Goal: Information Seeking & Learning: Learn about a topic

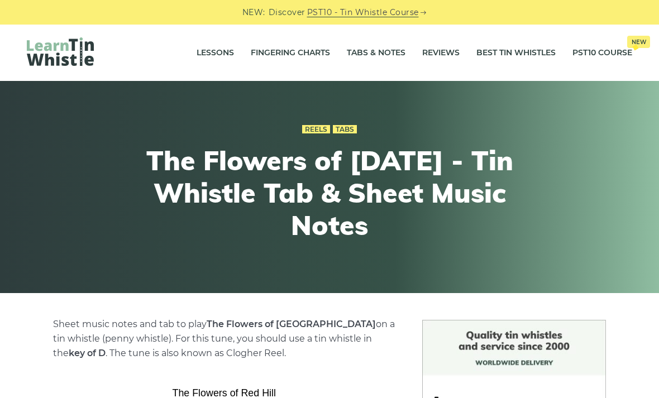
click at [77, 184] on div "Reels Tabs The Flowers of Red Hill - Tin Whistle Tab & Sheet Music Notes" at bounding box center [330, 187] width 648 height 184
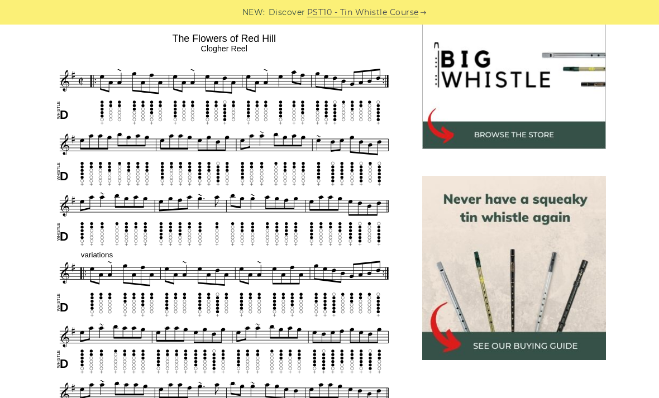
scroll to position [358, 0]
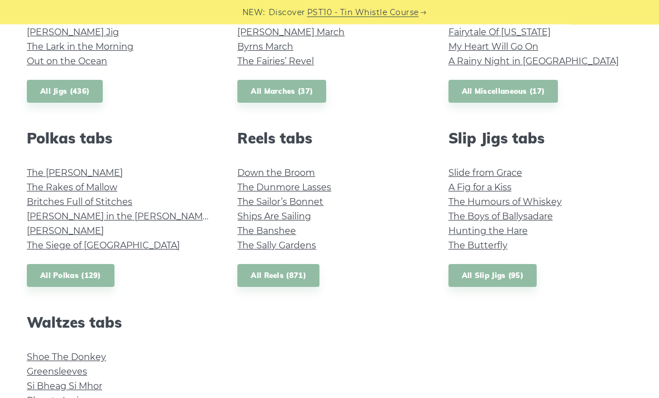
scroll to position [720, 0]
click at [502, 269] on link "All Slip Jigs (95)" at bounding box center [493, 275] width 88 height 23
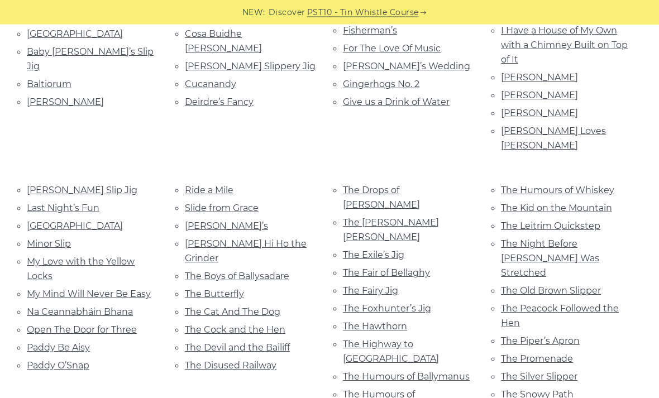
scroll to position [402, 0]
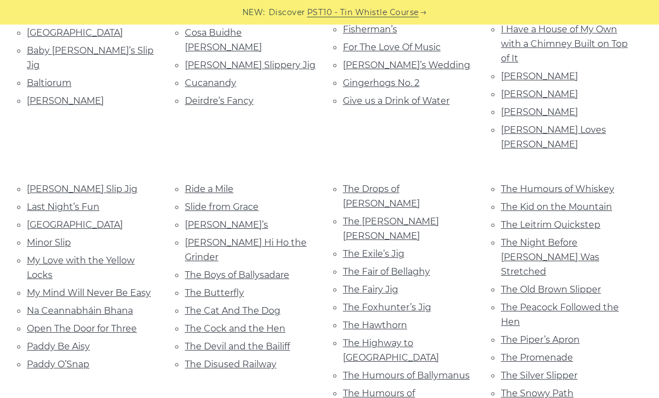
click at [410, 302] on link "The Foxhunter’s Jig" at bounding box center [387, 307] width 88 height 11
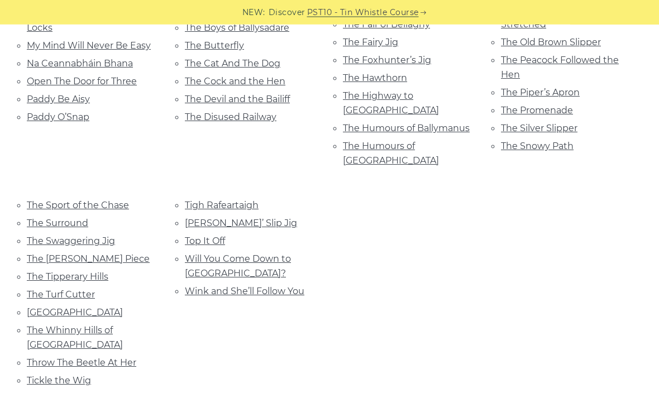
scroll to position [650, 0]
click at [47, 376] on link "Tickle the Wig" at bounding box center [59, 381] width 64 height 11
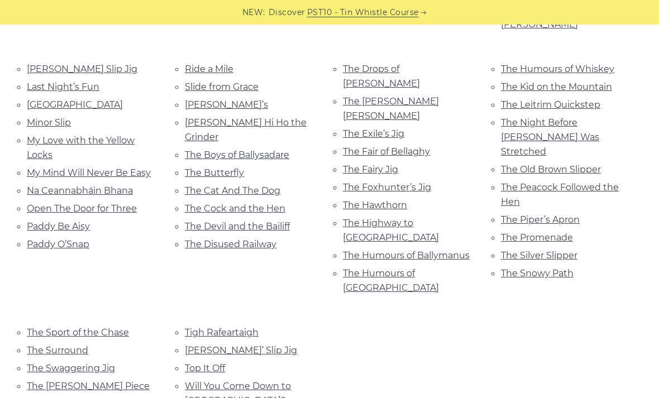
scroll to position [521, 0]
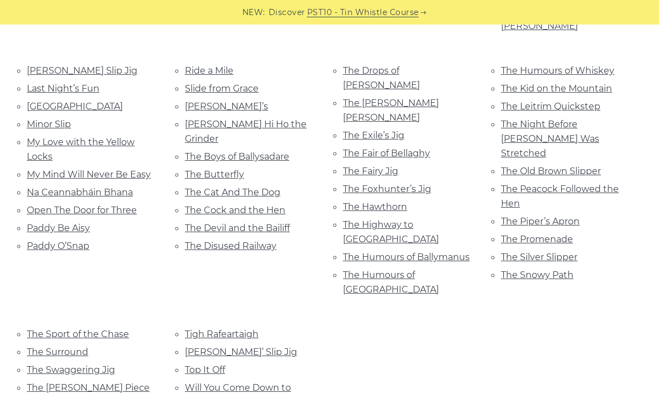
click at [417, 252] on link "The Humours of Ballymanus" at bounding box center [406, 257] width 127 height 11
click at [346, 252] on link "The Humours of Ballymanus" at bounding box center [406, 257] width 127 height 11
click at [534, 252] on link "The Silver Slipper" at bounding box center [539, 257] width 77 height 11
click at [349, 166] on link "The Fairy Jig" at bounding box center [370, 171] width 55 height 11
click at [216, 151] on link "The Boys of Ballysadare" at bounding box center [237, 156] width 105 height 11
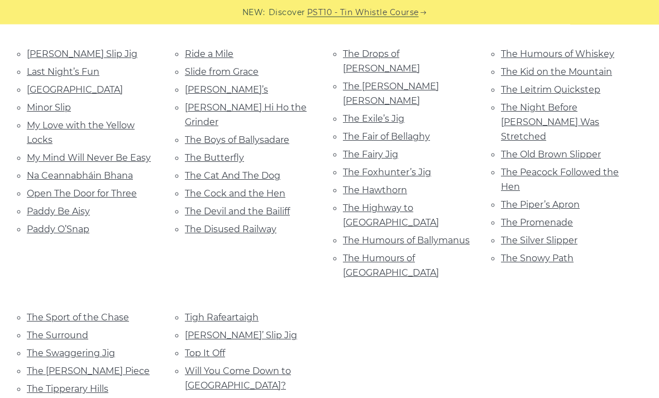
scroll to position [538, 0]
click at [188, 366] on link "Will You Come Down to Limerick?" at bounding box center [238, 378] width 106 height 25
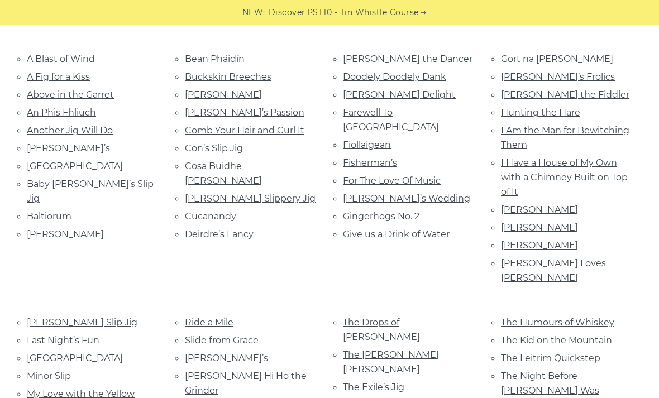
scroll to position [269, 0]
click at [34, 165] on link "Arra Mountains" at bounding box center [75, 165] width 96 height 11
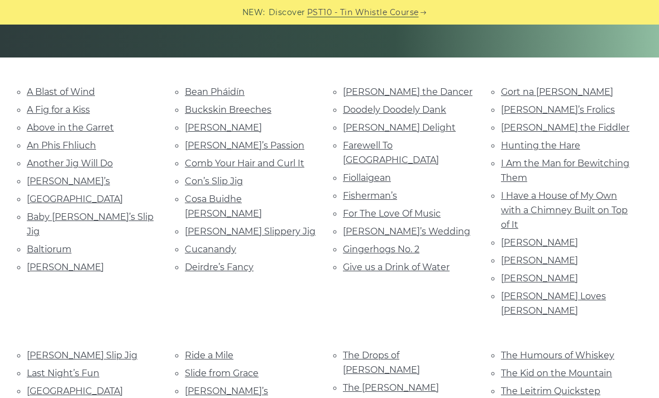
scroll to position [231, 0]
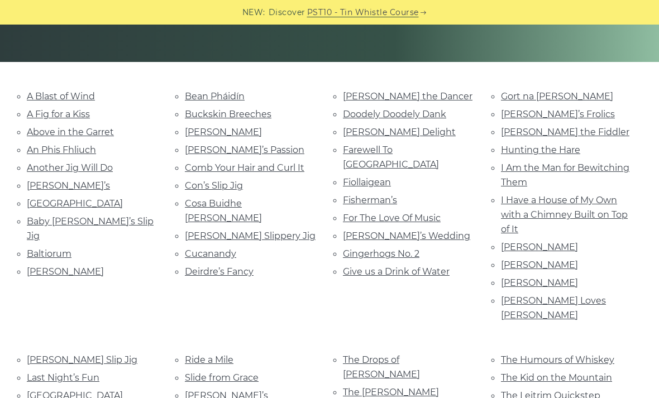
click at [45, 201] on link "Arra Mountains" at bounding box center [75, 203] width 96 height 11
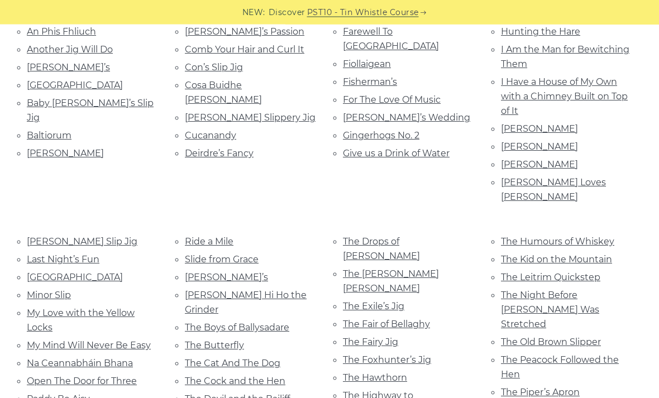
scroll to position [350, 0]
click at [346, 301] on link "The Exile’s Jig" at bounding box center [373, 306] width 61 height 11
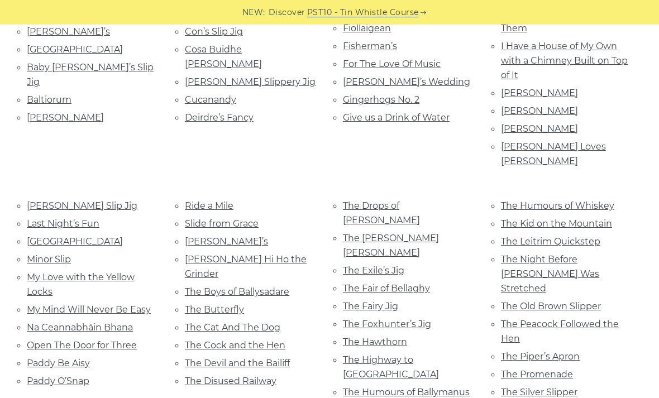
click at [355, 233] on link "The Dusty Miller" at bounding box center [391, 245] width 96 height 25
click at [36, 219] on link "Last Night’s Fun" at bounding box center [63, 224] width 73 height 11
click at [272, 322] on link "The Cat And The Dog" at bounding box center [233, 327] width 96 height 11
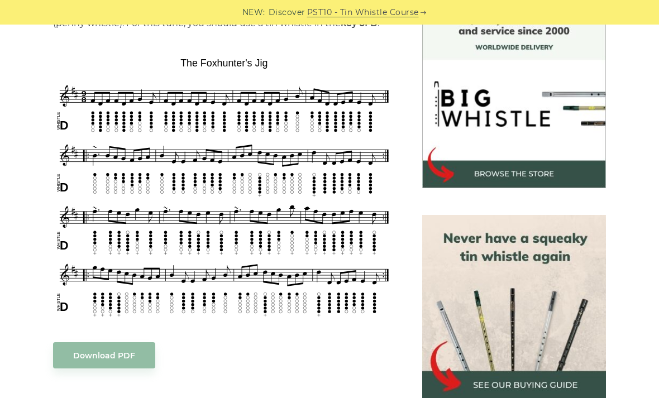
scroll to position [316, 0]
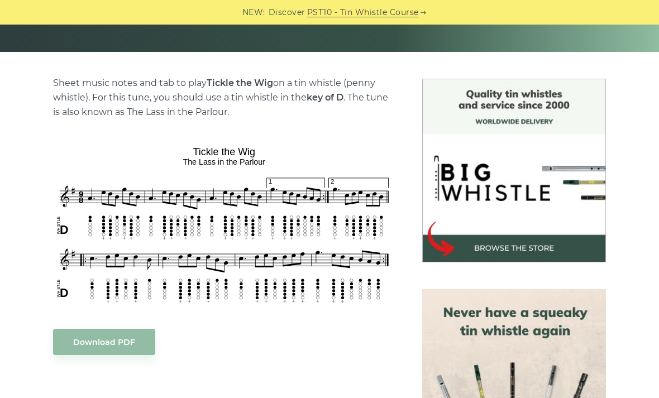
scroll to position [242, 0]
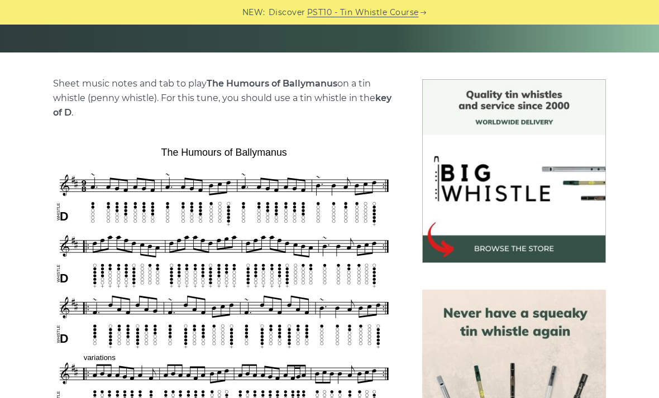
scroll to position [241, 0]
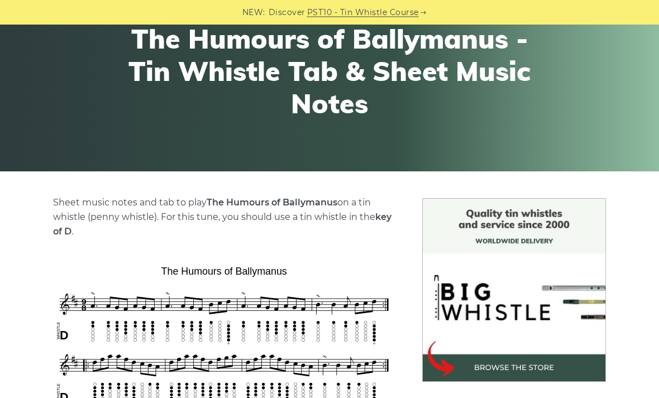
scroll to position [113, 0]
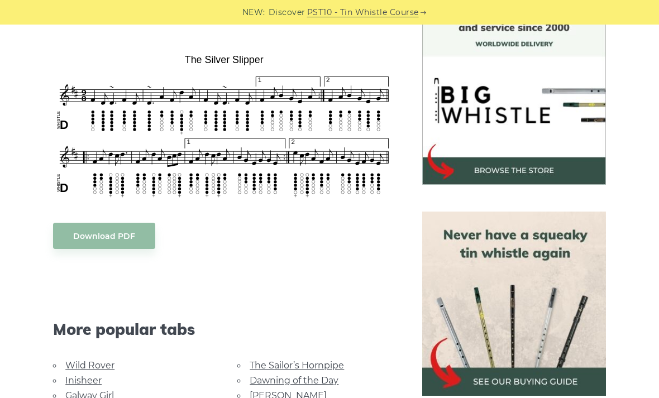
scroll to position [320, 0]
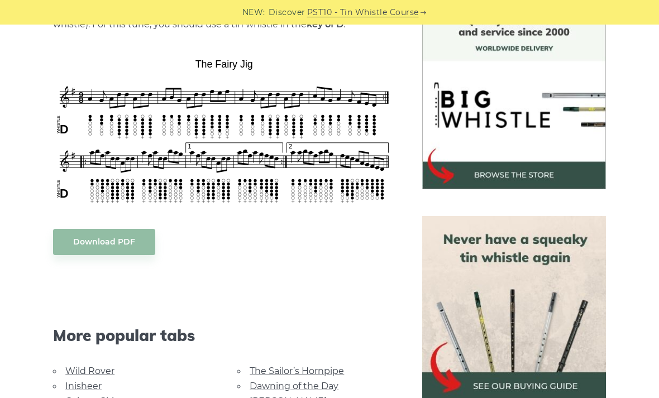
scroll to position [317, 0]
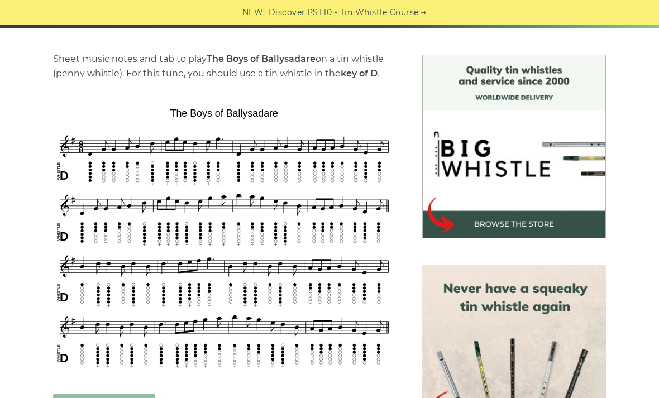
scroll to position [266, 0]
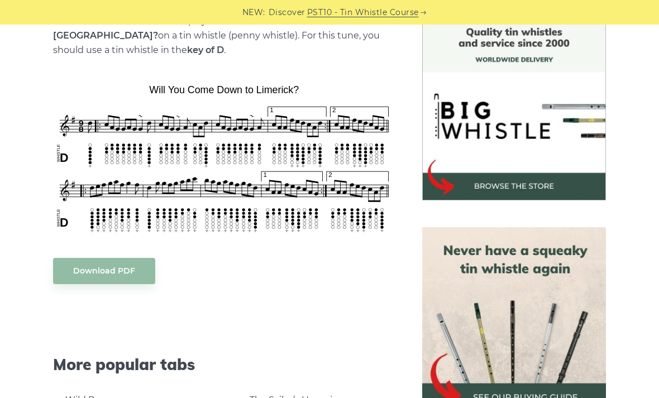
scroll to position [304, 0]
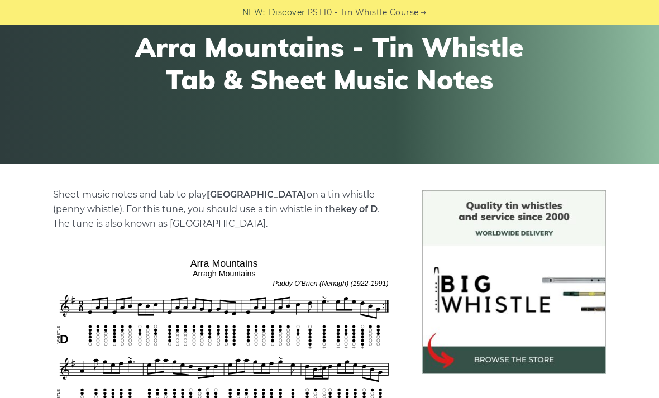
scroll to position [130, 0]
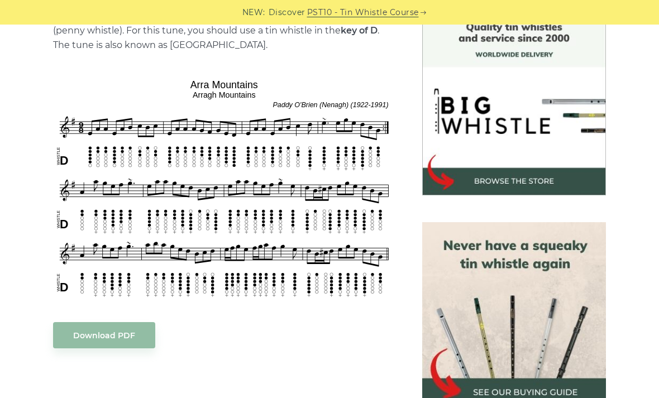
scroll to position [309, 0]
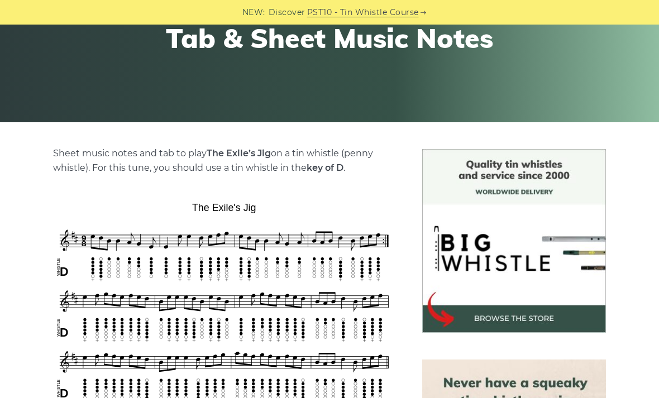
scroll to position [172, 0]
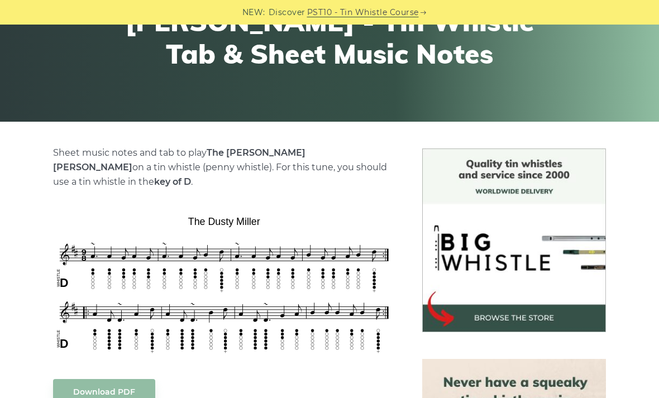
scroll to position [207, 0]
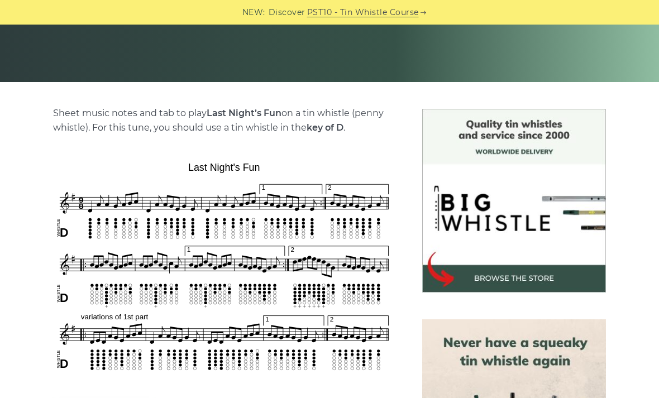
scroll to position [212, 0]
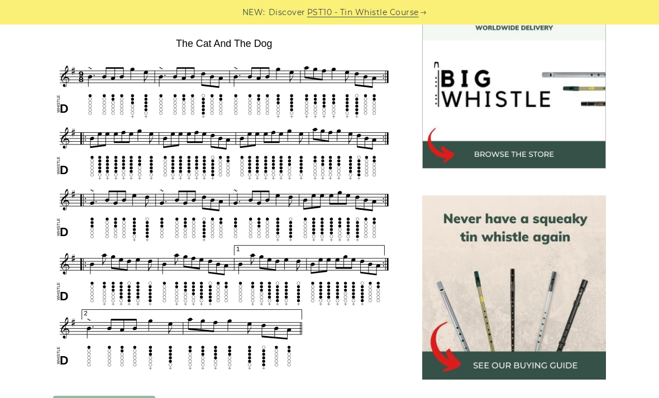
scroll to position [336, 0]
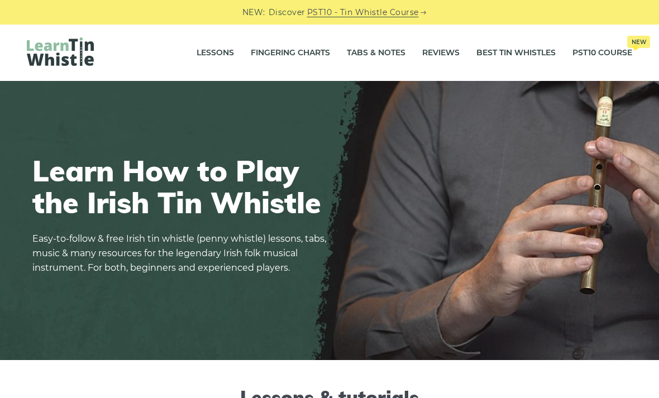
click at [388, 57] on link "Tabs & Notes" at bounding box center [376, 53] width 59 height 28
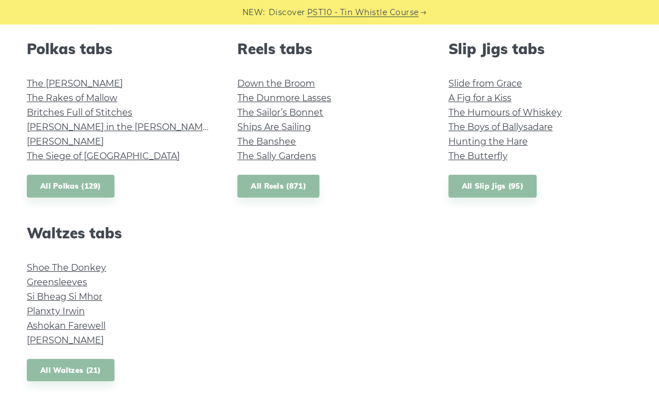
scroll to position [810, 0]
click at [289, 191] on link "All Reels (871)" at bounding box center [279, 186] width 82 height 23
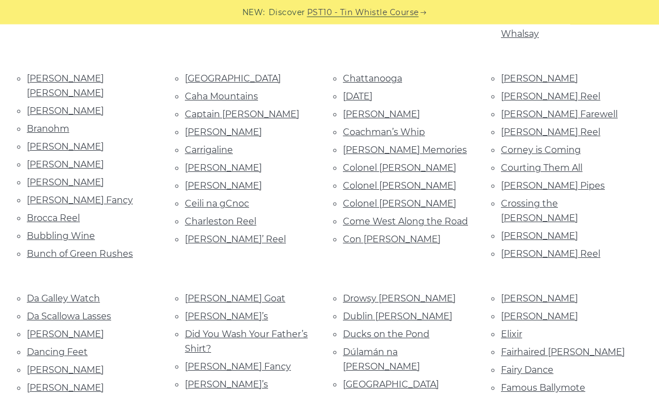
scroll to position [498, 0]
click at [412, 347] on link "Dúlamán na [PERSON_NAME]" at bounding box center [381, 359] width 77 height 25
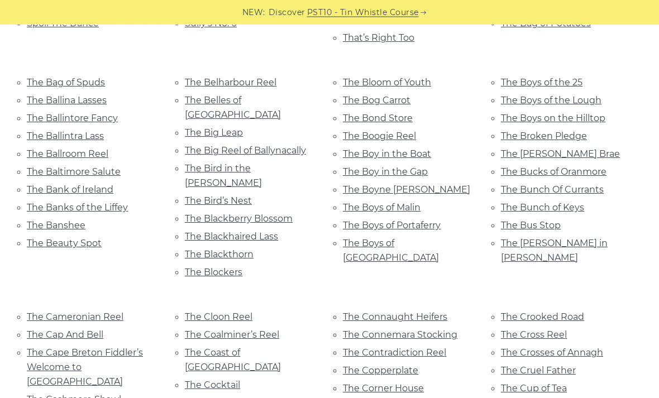
scroll to position [2914, 0]
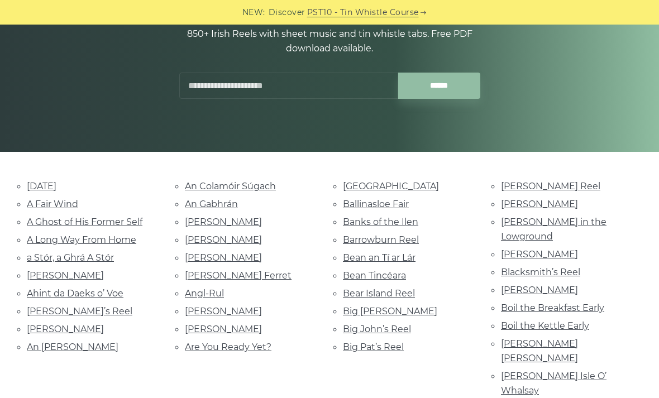
scroll to position [140, 0]
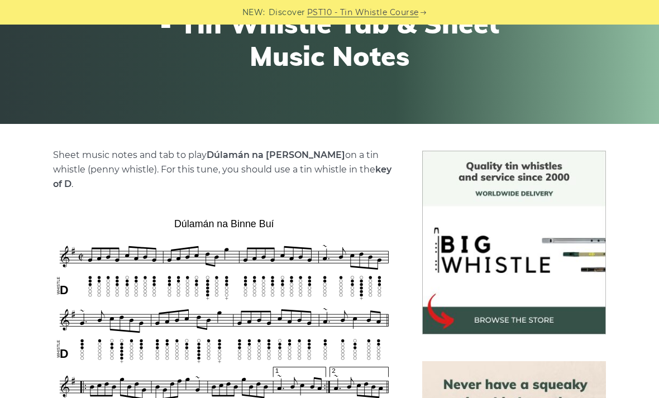
scroll to position [162, 0]
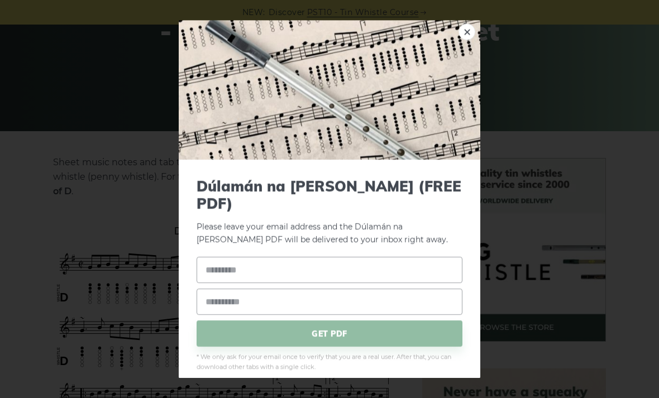
click at [464, 40] on link "×" at bounding box center [467, 31] width 17 height 17
click at [471, 40] on link "×" at bounding box center [467, 31] width 17 height 17
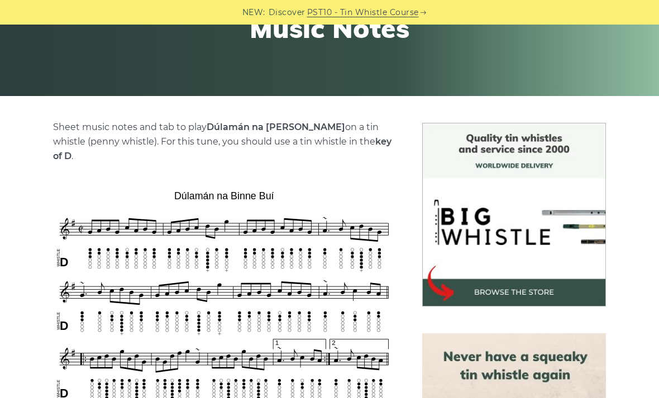
scroll to position [198, 0]
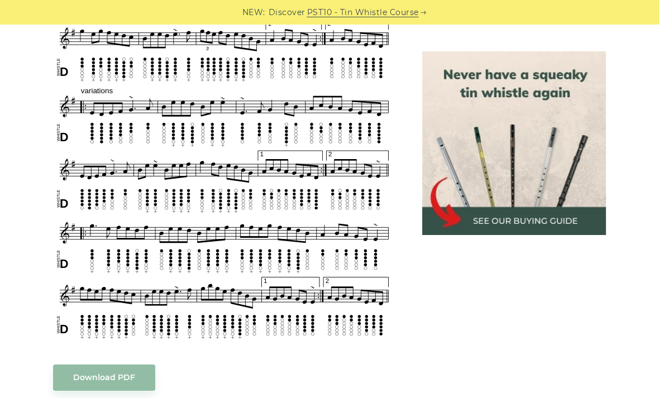
scroll to position [590, 0]
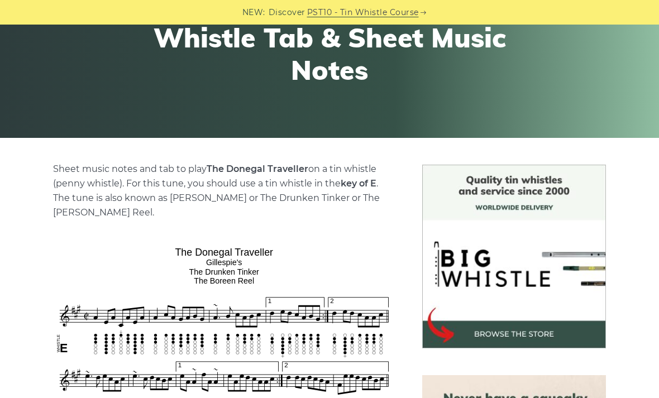
scroll to position [191, 0]
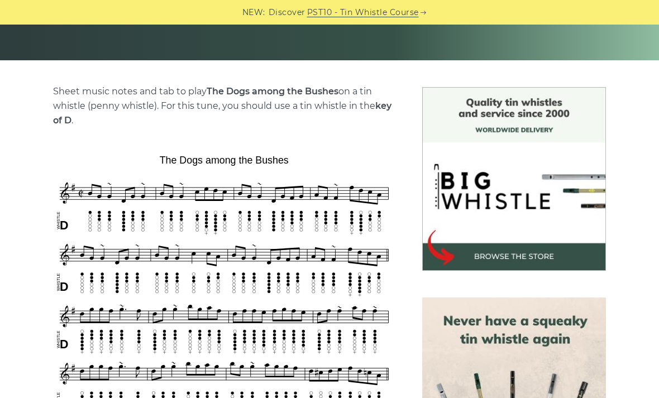
scroll to position [234, 0]
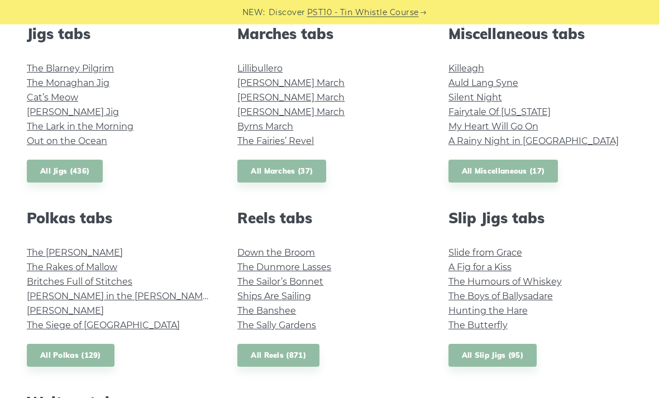
scroll to position [638, 0]
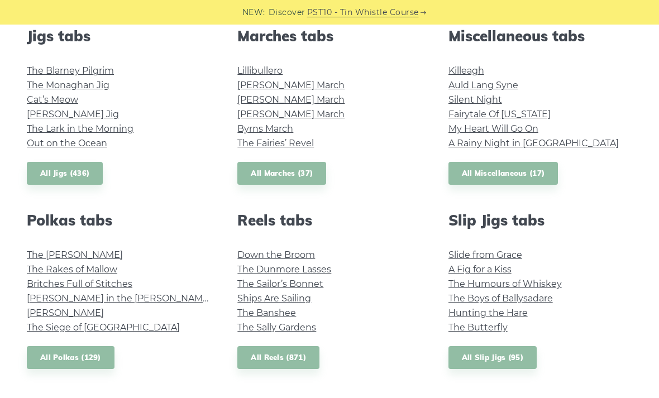
click at [87, 177] on link "All Jigs (436)" at bounding box center [65, 173] width 76 height 23
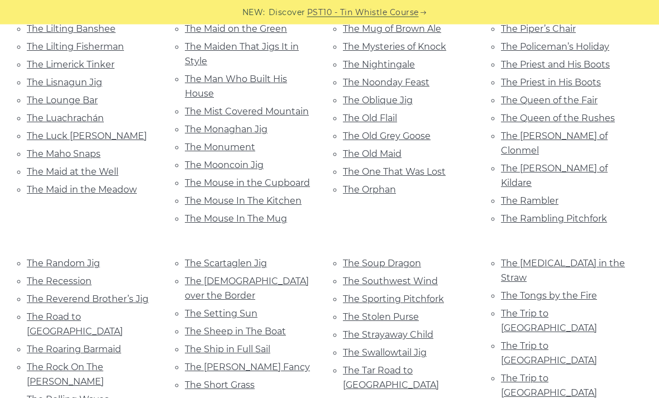
scroll to position [2249, 0]
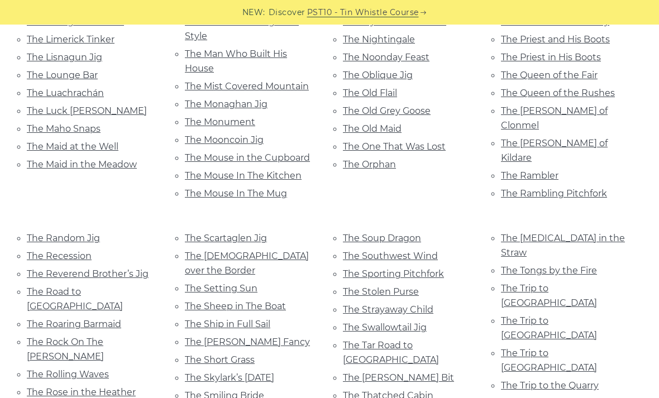
scroll to position [2267, 0]
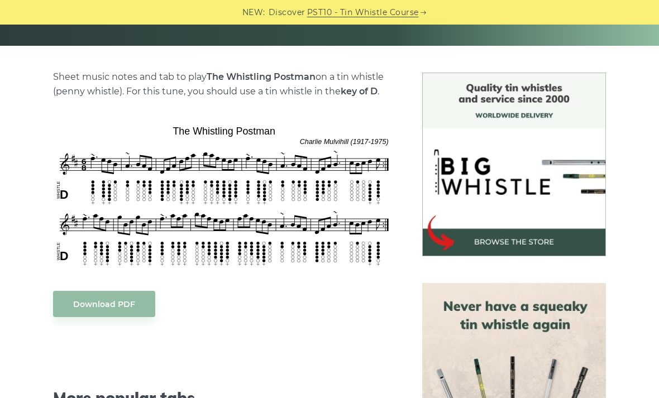
scroll to position [250, 0]
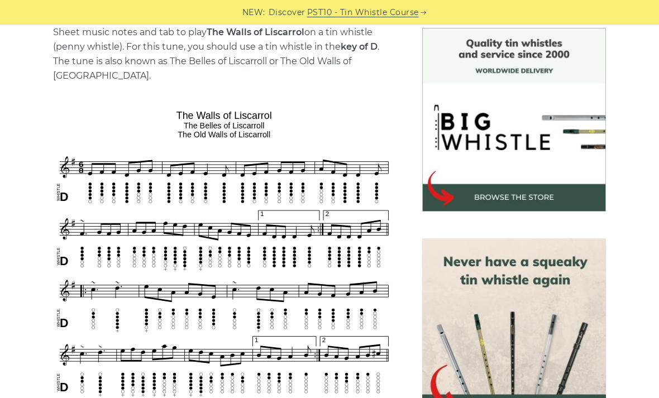
scroll to position [293, 0]
